Goal: Task Accomplishment & Management: Use online tool/utility

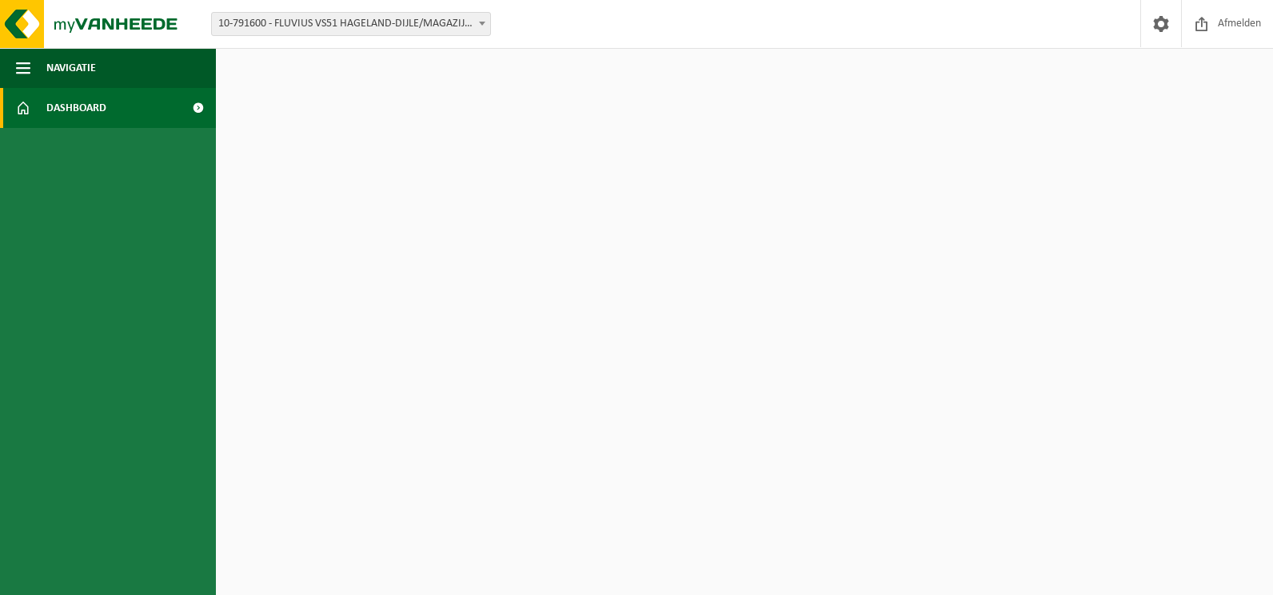
click at [129, 113] on link "Dashboard" at bounding box center [108, 108] width 216 height 40
click at [24, 64] on span "button" at bounding box center [23, 68] width 14 height 40
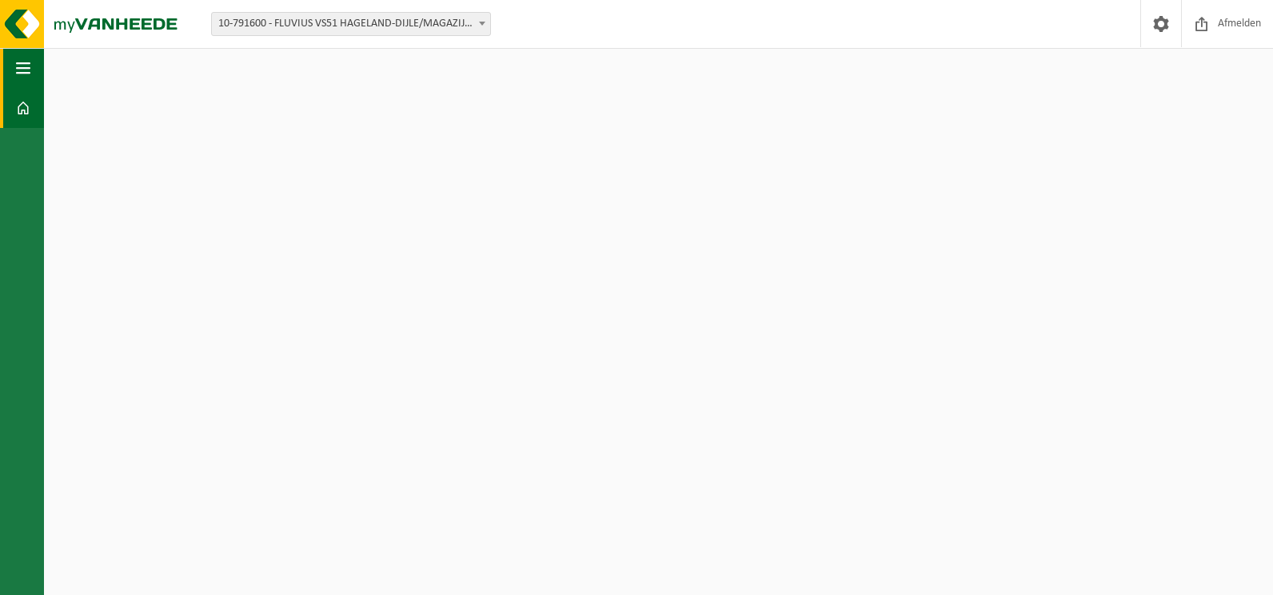
click at [26, 65] on span "button" at bounding box center [23, 68] width 14 height 40
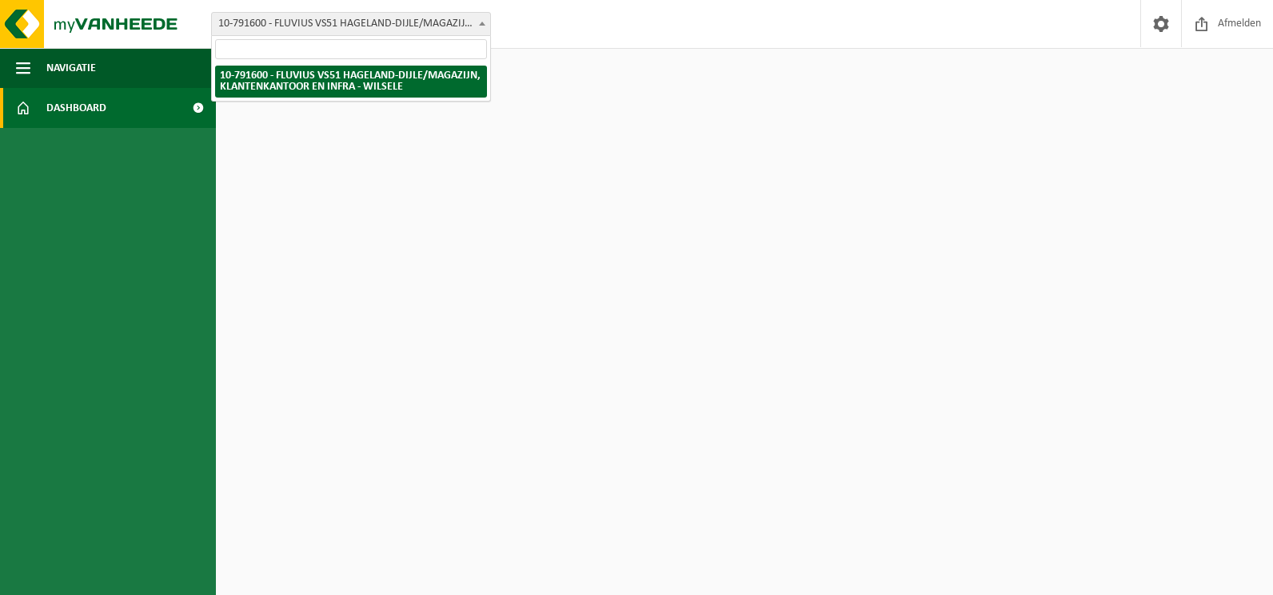
click at [331, 26] on span "10-791600 - FLUVIUS VS51 HAGELAND-DIJLE/MAGAZIJN, KLANTENKANTOOR EN INFRA - WIL…" at bounding box center [351, 24] width 278 height 22
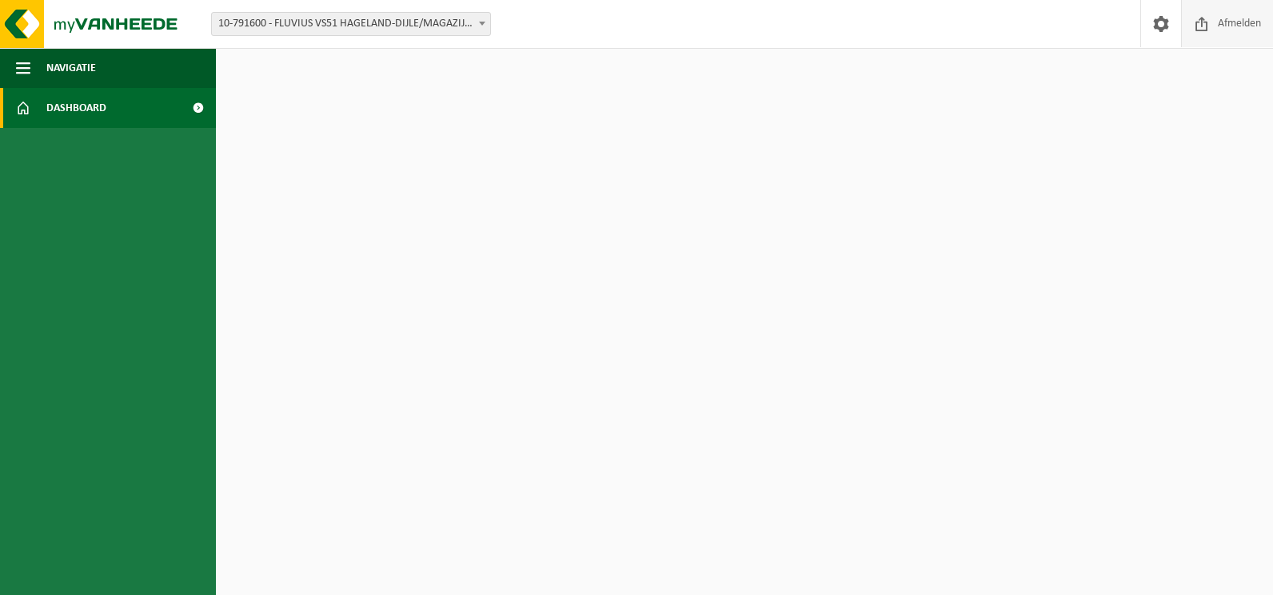
click at [1257, 22] on span "Afmelden" at bounding box center [1238, 23] width 51 height 47
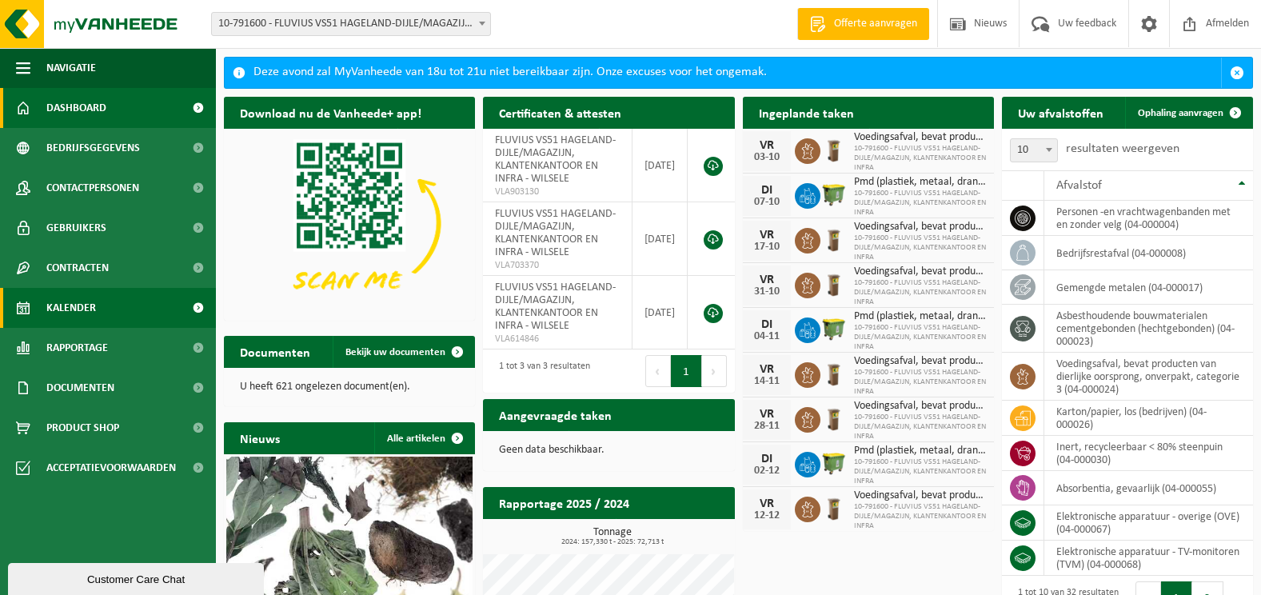
click at [91, 305] on span "Kalender" at bounding box center [71, 308] width 50 height 40
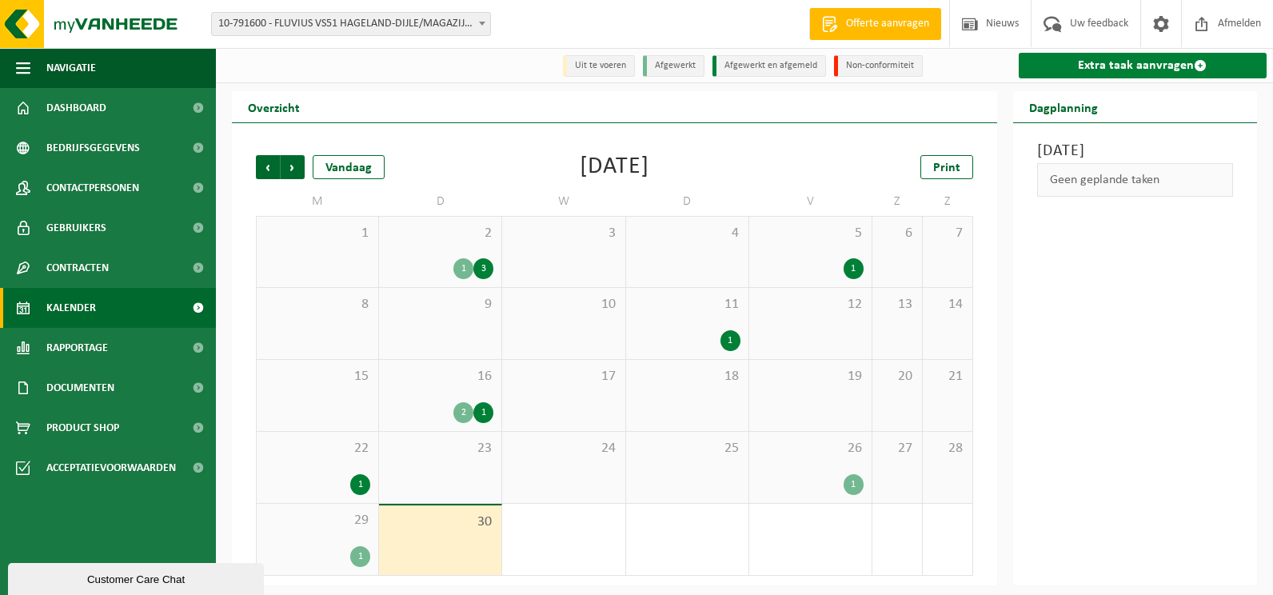
click at [1123, 62] on link "Extra taak aanvragen" at bounding box center [1142, 66] width 249 height 26
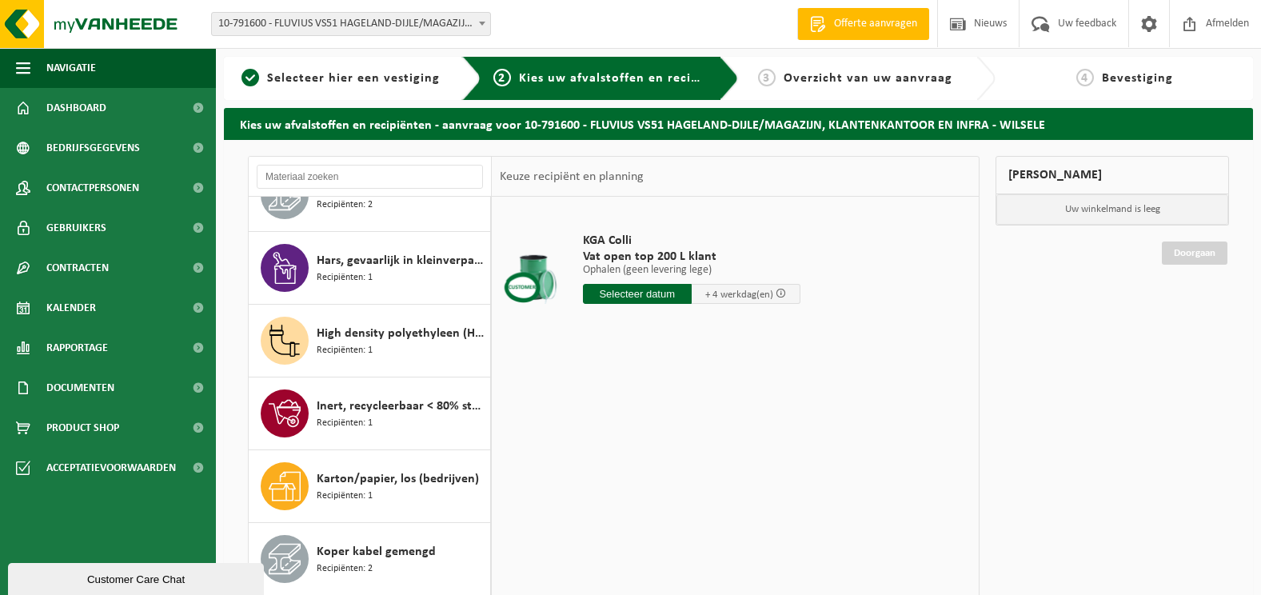
scroll to position [915, 0]
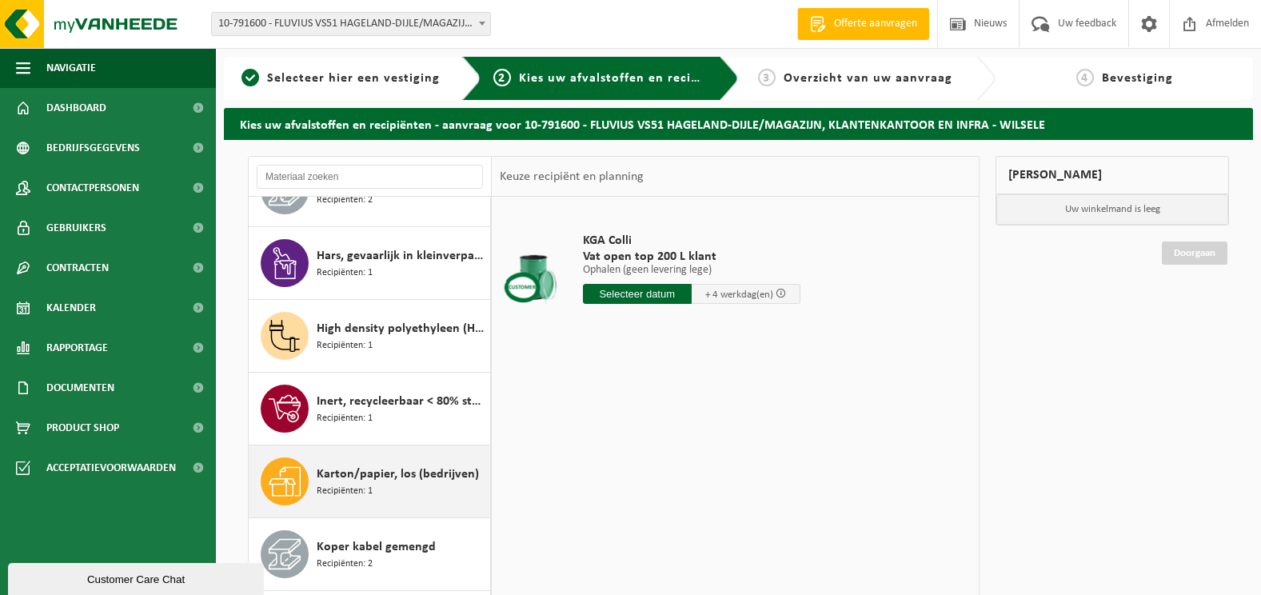
click at [380, 474] on span "Karton/papier, los (bedrijven)" at bounding box center [398, 473] width 162 height 19
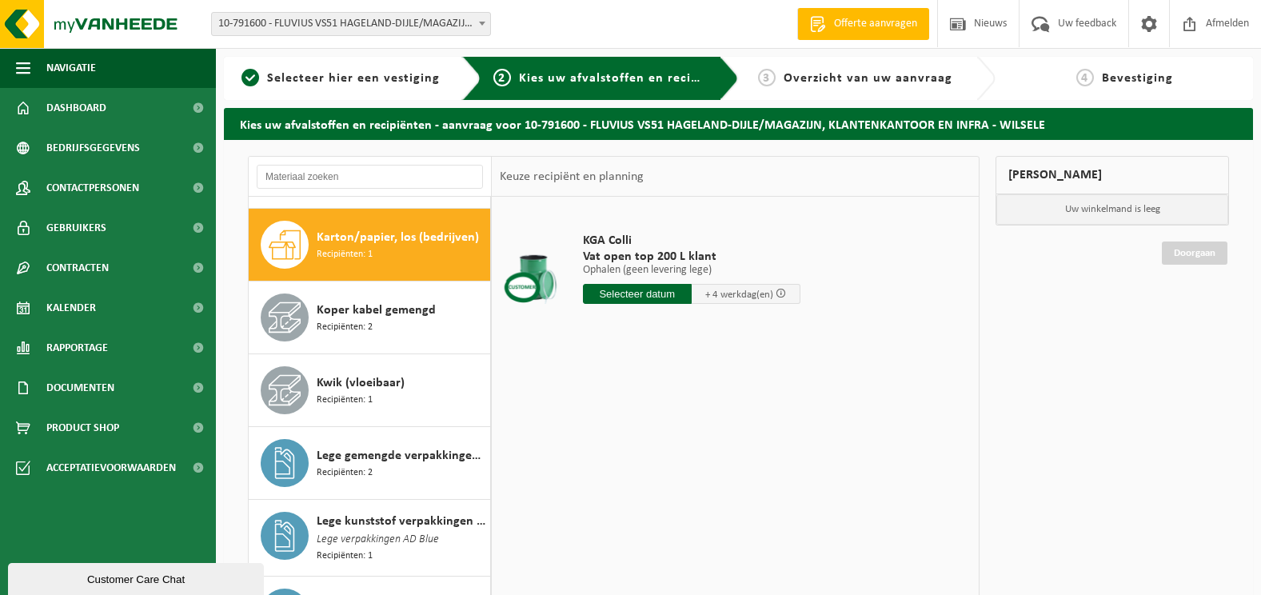
scroll to position [1164, 0]
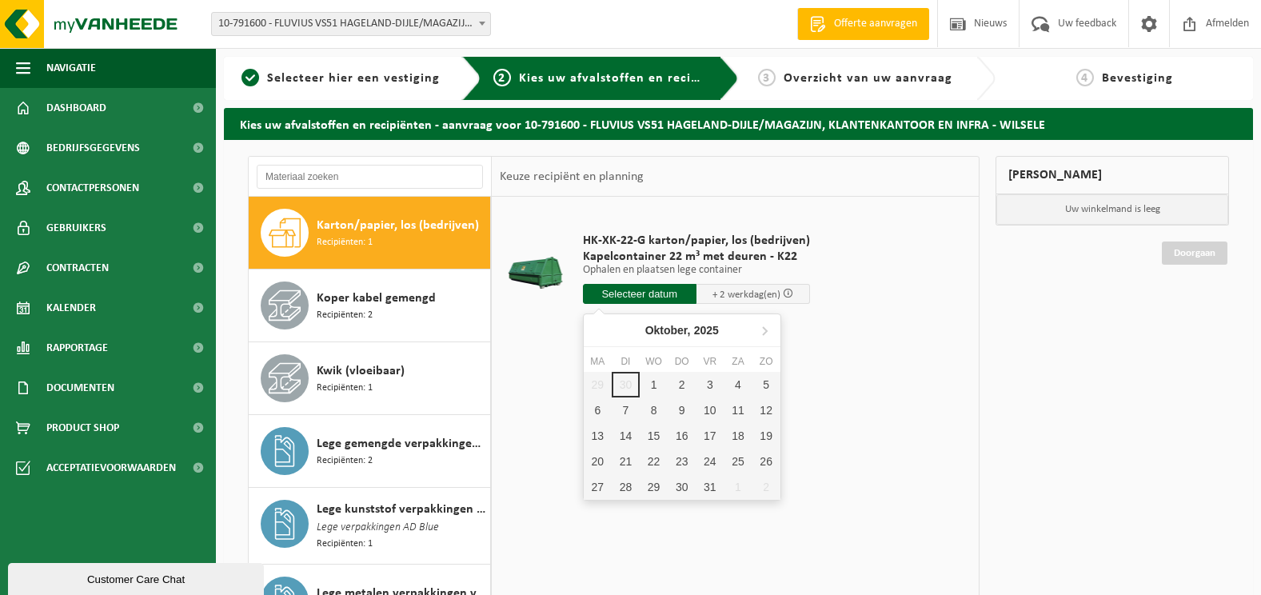
click at [651, 294] on input "text" at bounding box center [640, 294] width 114 height 20
click at [651, 384] on div "1" at bounding box center [653, 385] width 28 height 26
type input "Van 2025-10-01"
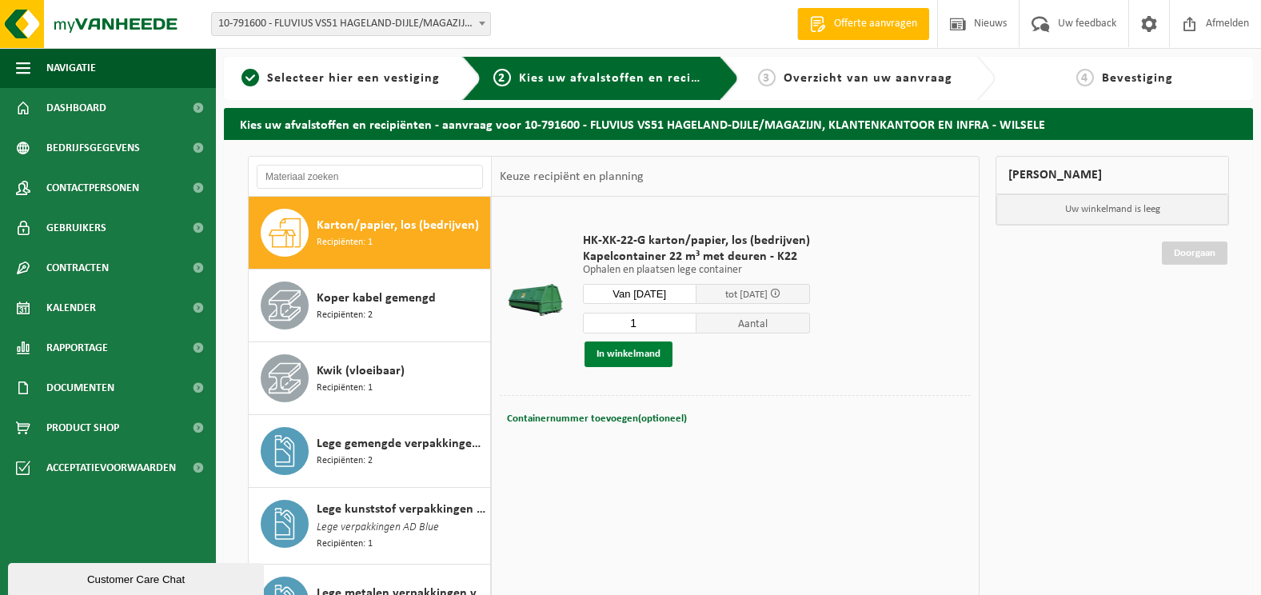
click at [621, 353] on button "In winkelmand" at bounding box center [628, 354] width 88 height 26
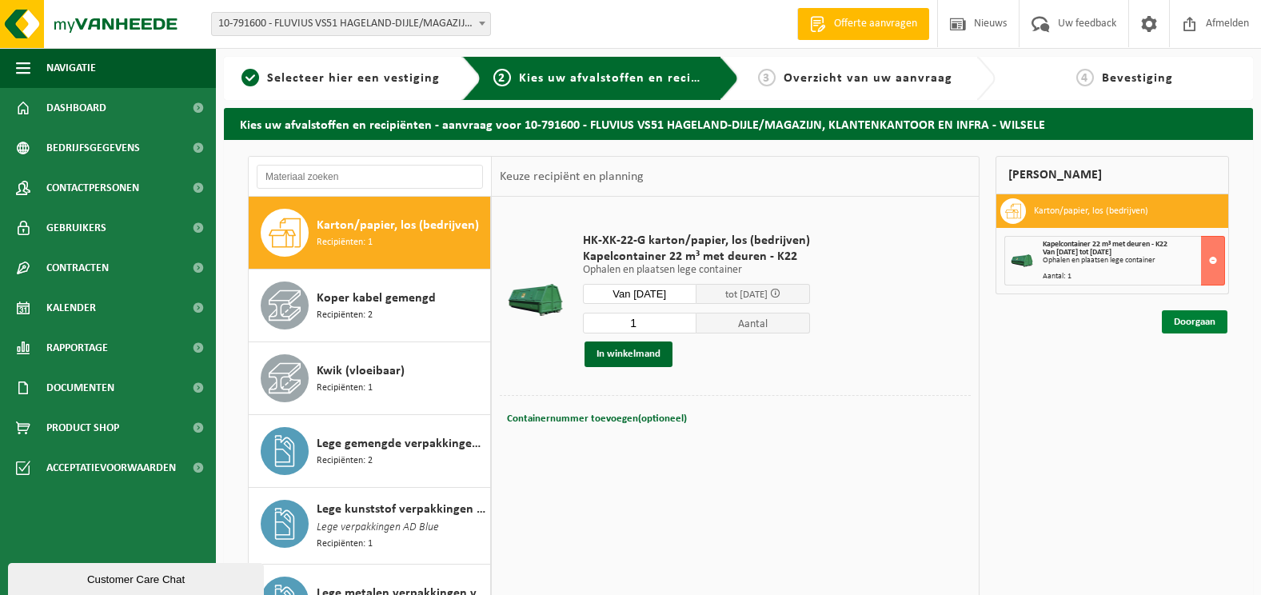
click at [1199, 324] on link "Doorgaan" at bounding box center [1194, 321] width 66 height 23
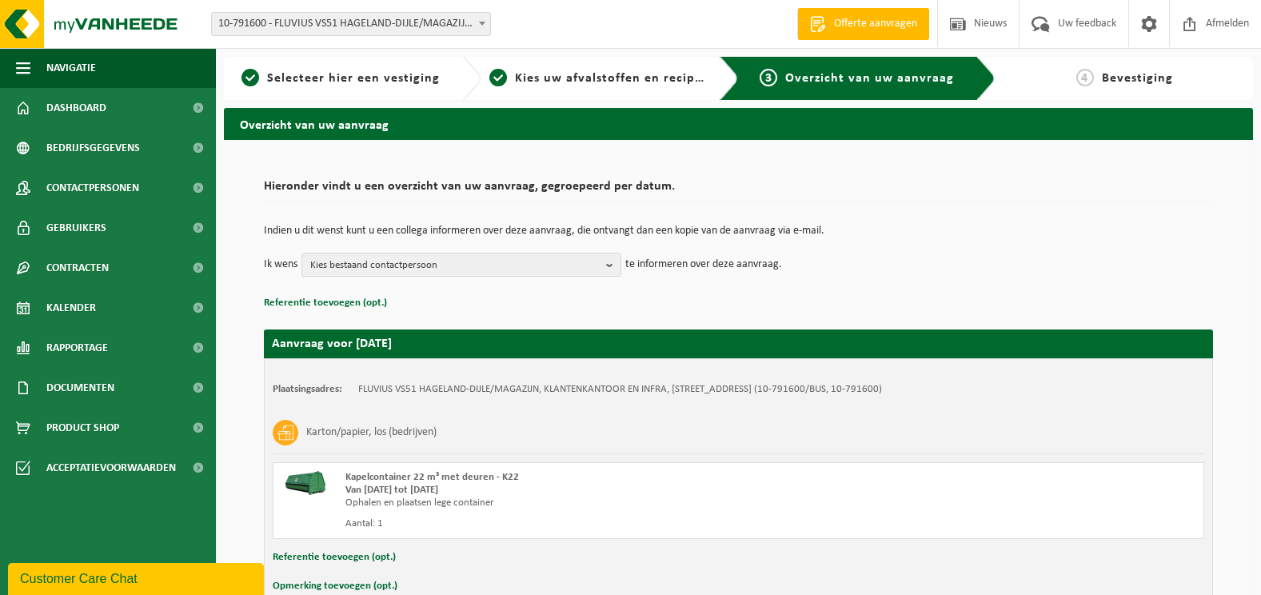
scroll to position [91, 0]
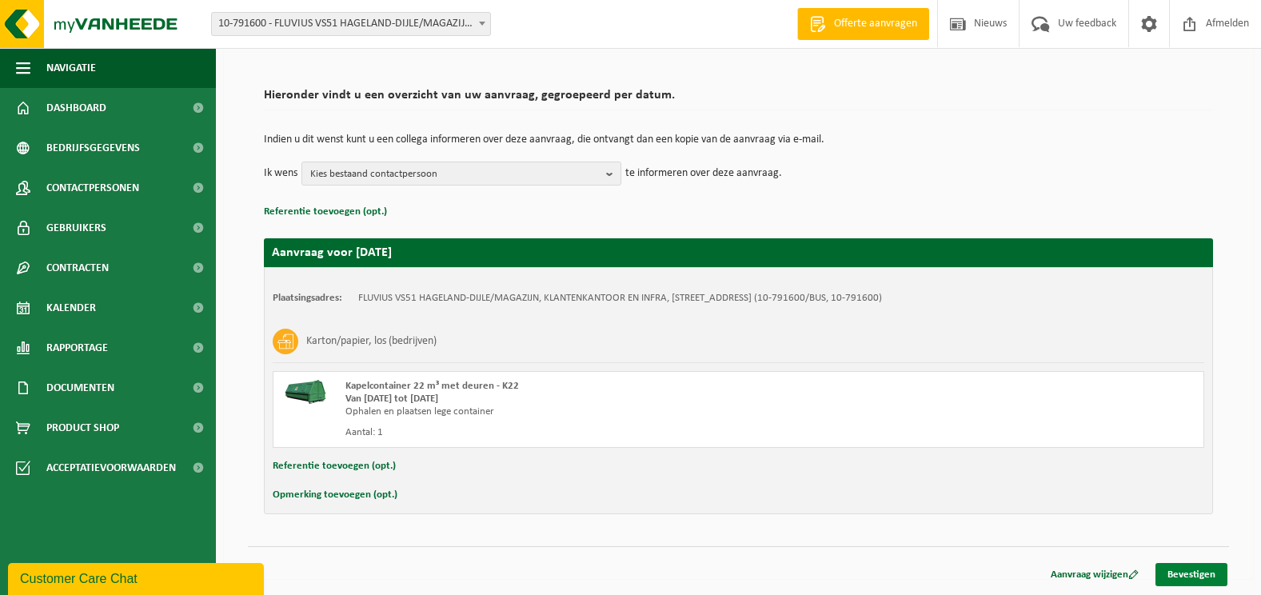
click at [1194, 574] on link "Bevestigen" at bounding box center [1191, 574] width 72 height 23
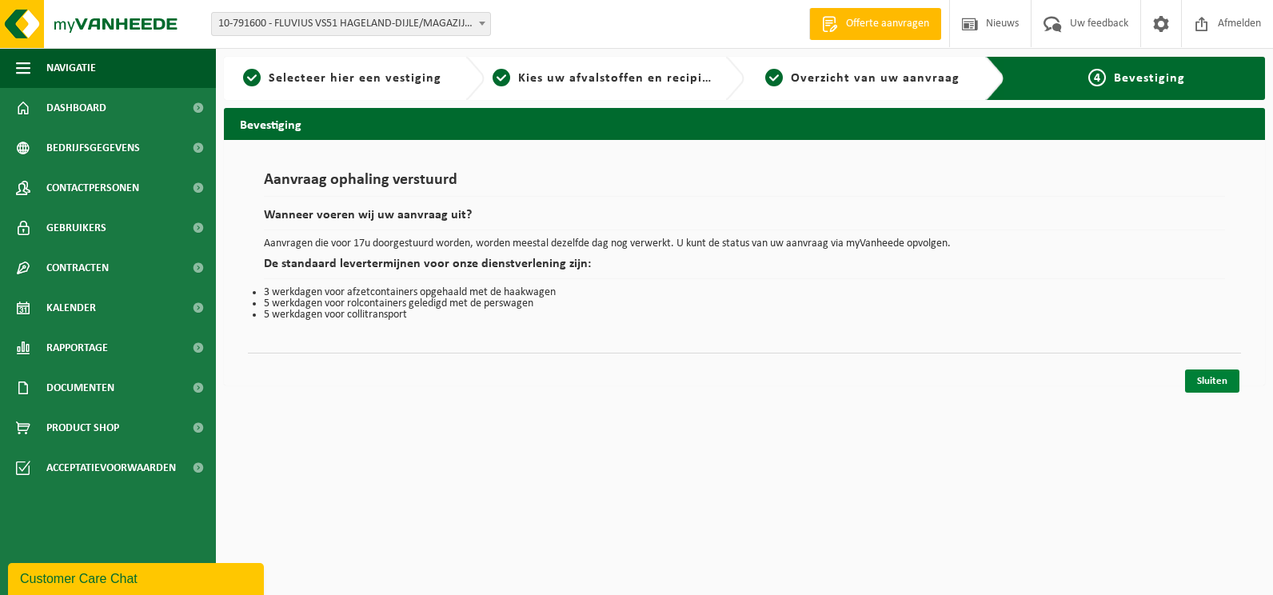
click at [1215, 381] on link "Sluiten" at bounding box center [1212, 380] width 54 height 23
